Goal: Navigation & Orientation: Find specific page/section

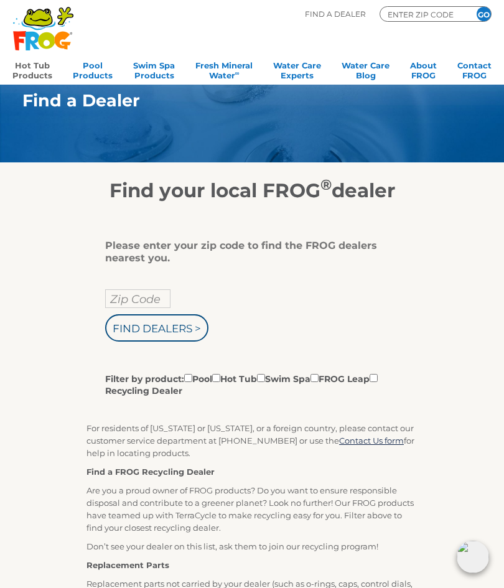
click at [28, 66] on link "Hot Tub Products" at bounding box center [32, 69] width 40 height 25
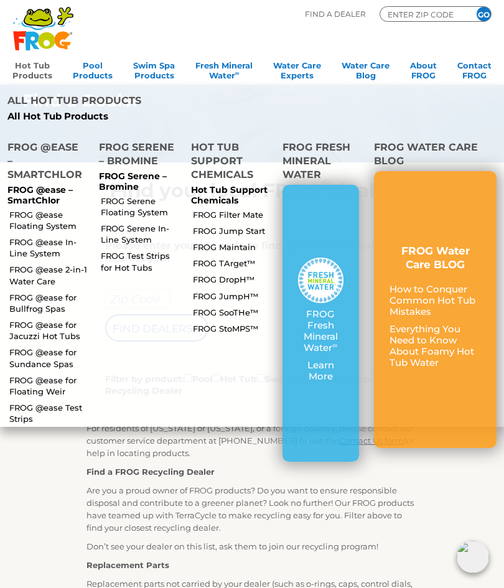
click at [22, 209] on link "FROG @ease Floating System" at bounding box center [48, 220] width 79 height 22
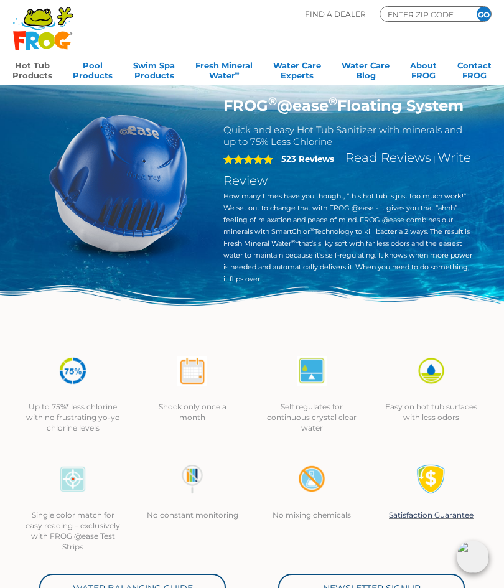
click at [417, 4] on div ".st130{clip-path:url(#SVGID_2_);fill-rule:evenodd;clip-rule:evenodd;fill:#C3CC0…" at bounding box center [251, 42] width 479 height 85
click at [405, 9] on input "ENTER ZIP CODE" at bounding box center [424, 14] width 75 height 11
type input "ENTER ZIP CODE"
click at [416, 9] on input "Zip Code Form" at bounding box center [424, 14] width 75 height 11
type input "29568"
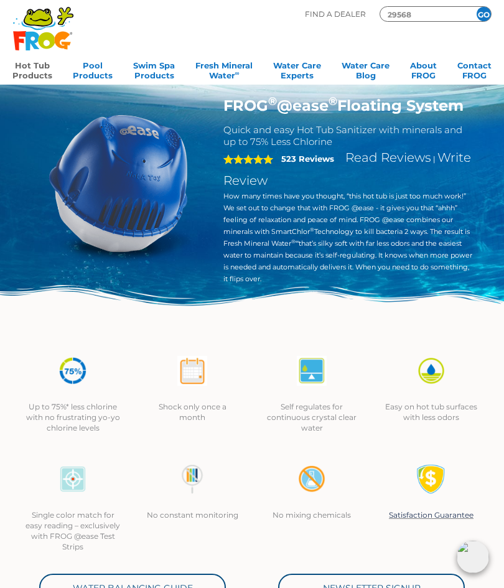
click at [484, 15] on input "GO" at bounding box center [484, 14] width 14 height 14
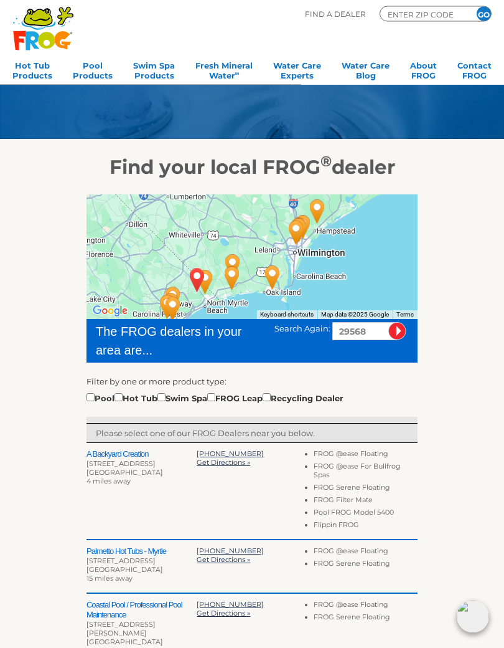
scroll to position [24, 0]
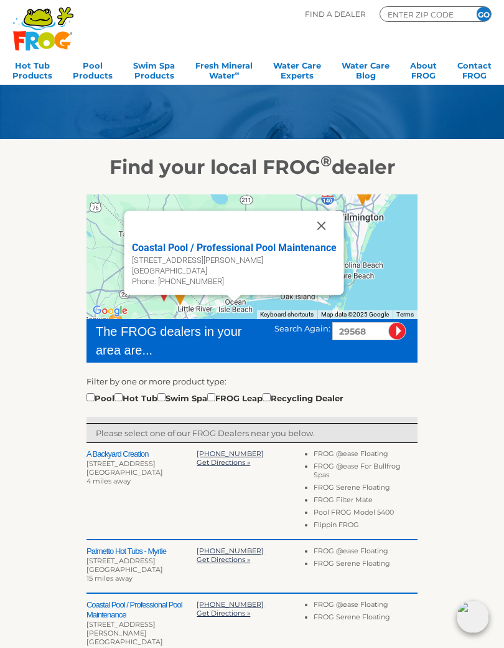
click at [43, 197] on div "To navigate the map with touch gestures double-tap and hold your finger on the …" at bounding box center [252, 564] width 497 height 771
click at [317, 228] on button "Close" at bounding box center [321, 225] width 30 height 30
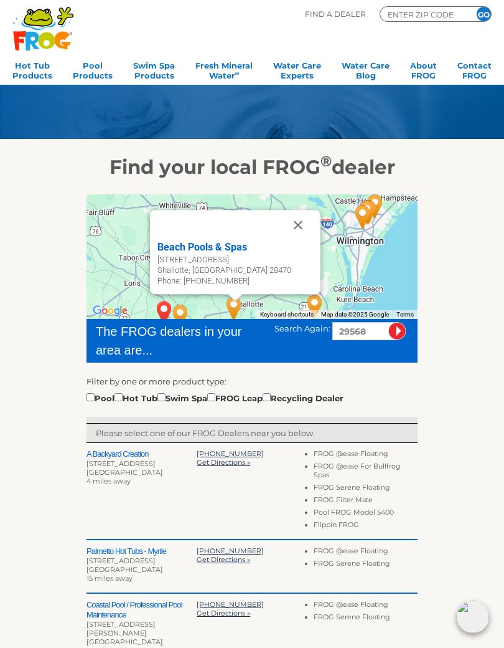
click at [181, 250] on div "Beach Pools & Spas" at bounding box center [236, 247] width 156 height 15
click at [173, 247] on div "Beach Pools & Spas" at bounding box center [236, 247] width 156 height 15
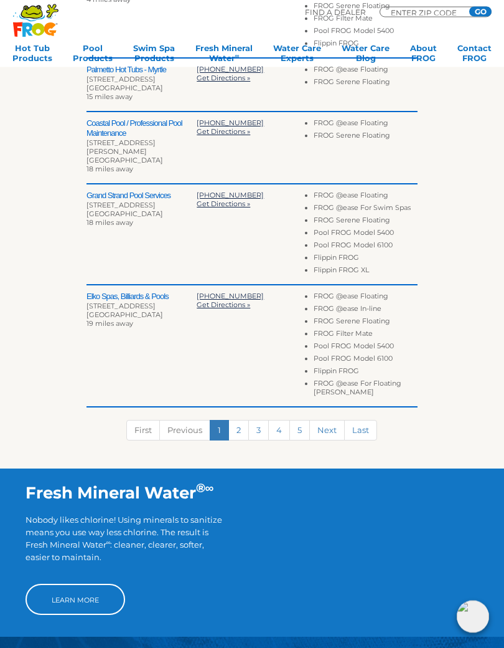
scroll to position [505, 0]
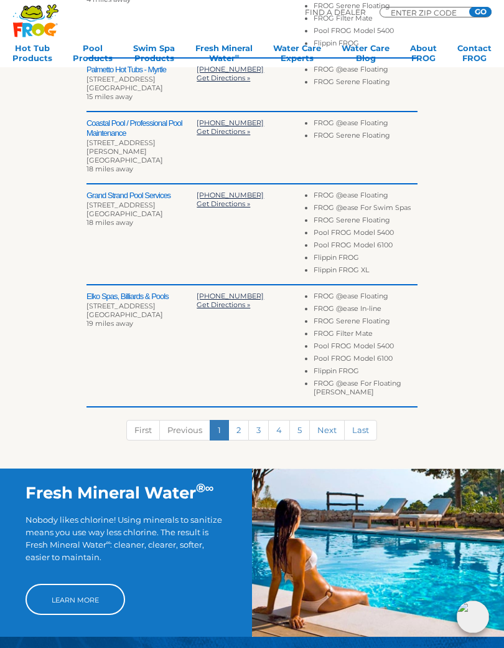
click at [236, 424] on link "2" at bounding box center [239, 430] width 21 height 21
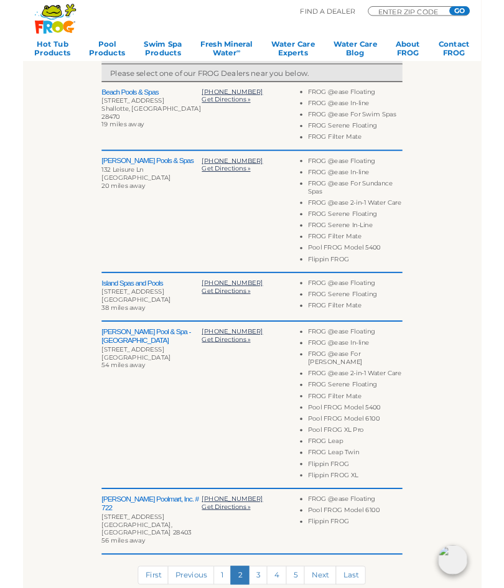
scroll to position [375, 0]
